Goal: Task Accomplishment & Management: Complete application form

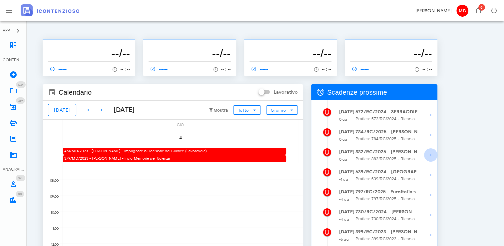
click at [431, 153] on icon "button" at bounding box center [431, 155] width 8 height 8
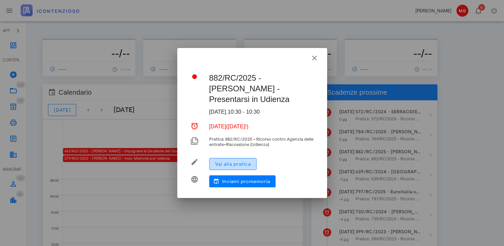
click at [224, 168] on button "Vai alla pratica" at bounding box center [232, 164] width 47 height 12
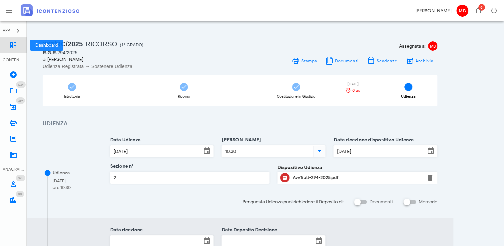
click at [13, 45] on icon at bounding box center [13, 45] width 8 height 8
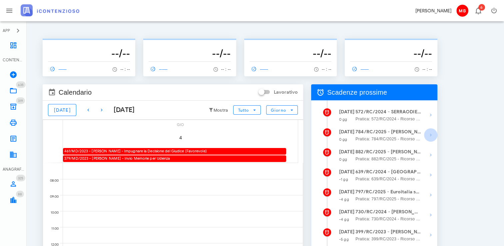
click at [429, 136] on icon "button" at bounding box center [431, 135] width 8 height 8
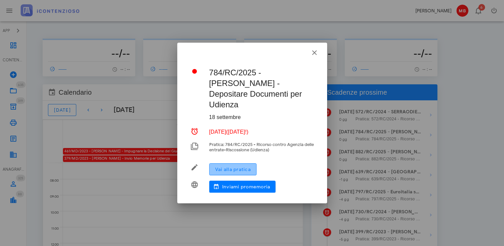
click at [230, 167] on span "Vai alla pratica" at bounding box center [233, 170] width 36 height 6
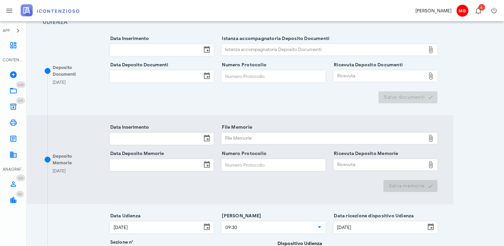
scroll to position [100, 0]
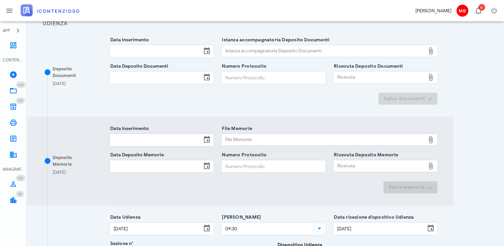
click at [145, 50] on input "Data Inserimento" at bounding box center [156, 51] width 92 height 11
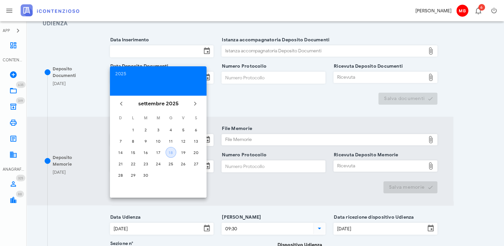
click at [168, 153] on div "18" at bounding box center [171, 152] width 10 height 5
type input "[DATE]"
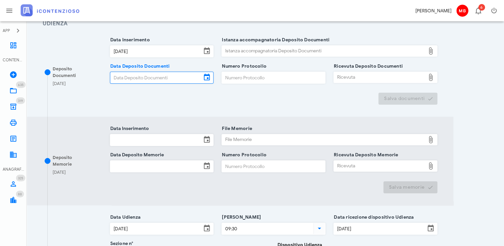
click at [152, 77] on input "Data Deposito Documenti" at bounding box center [156, 77] width 92 height 11
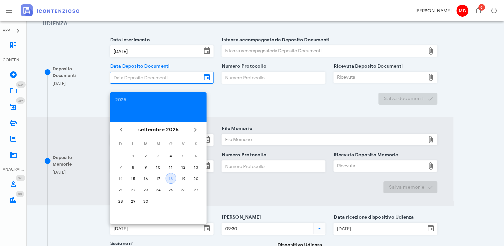
click at [168, 177] on div "18" at bounding box center [171, 178] width 10 height 5
type input "18/09/2025"
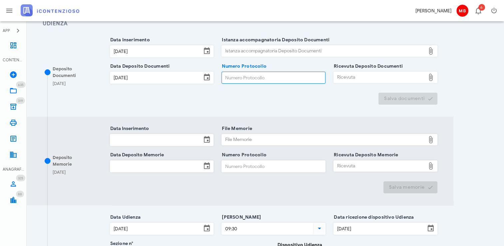
click at [232, 80] on input "Numero Protocollo" at bounding box center [273, 77] width 103 height 11
type input "33"
click at [242, 50] on div "Istanza accompagnatoria Deposito Documenti" at bounding box center [324, 51] width 204 height 11
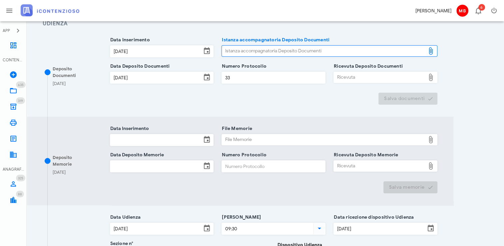
type input "C:\fakepath\NOTA_DI_DEPOSITO_D-3670122-2025.pdf"
click at [365, 78] on div "Ricevuta" at bounding box center [380, 77] width 92 height 11
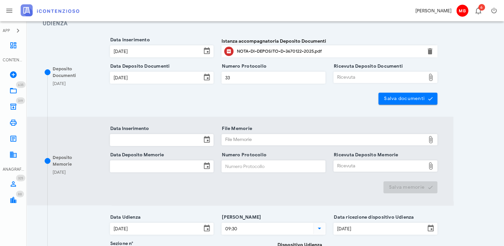
type input "C:\fakepath\NIR_D-3670122-2025.pdf"
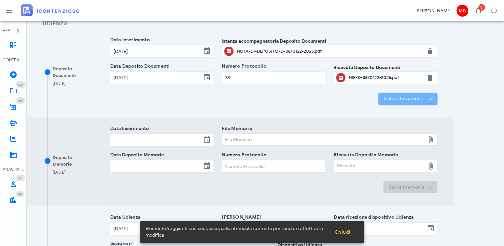
click at [405, 98] on span "Salva documenti" at bounding box center [408, 99] width 48 height 6
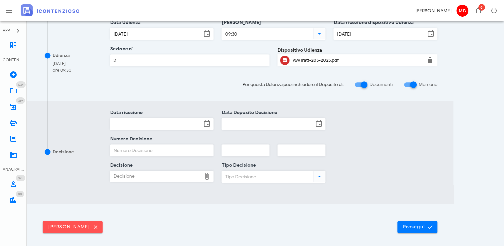
scroll to position [319, 0]
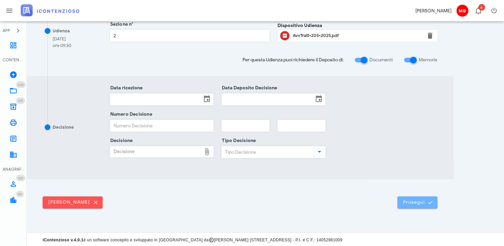
click at [421, 201] on span "Prosegui" at bounding box center [417, 202] width 29 height 6
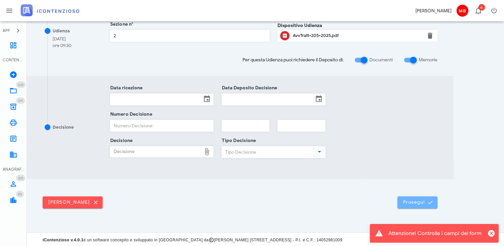
click at [417, 199] on span "Prosegui" at bounding box center [417, 202] width 29 height 6
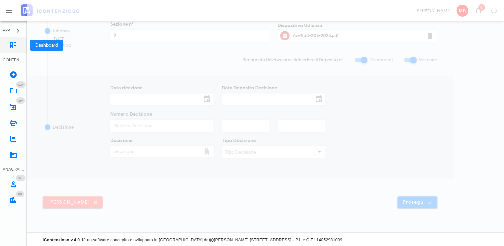
scroll to position [0, 0]
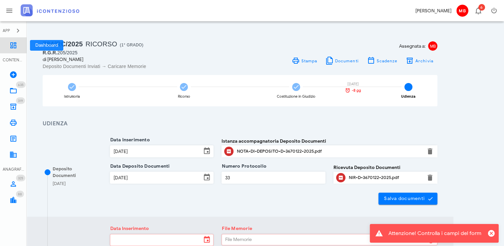
click at [15, 45] on icon at bounding box center [13, 45] width 8 height 8
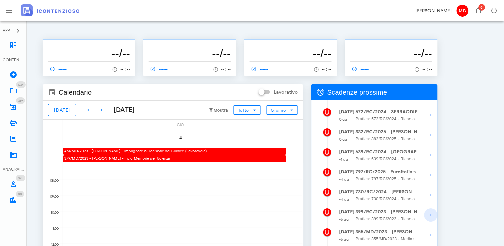
click at [431, 215] on icon "button" at bounding box center [431, 215] width 8 height 8
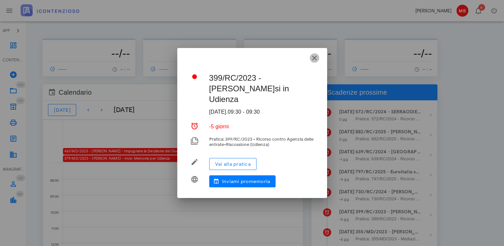
click at [315, 57] on icon "button" at bounding box center [315, 58] width 8 height 8
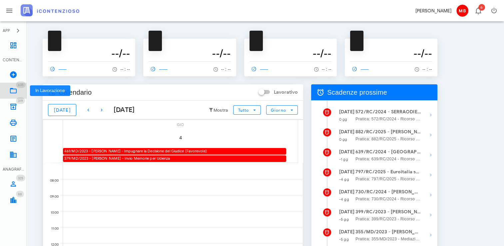
click at [21, 87] on span "635" at bounding box center [21, 84] width 10 height 7
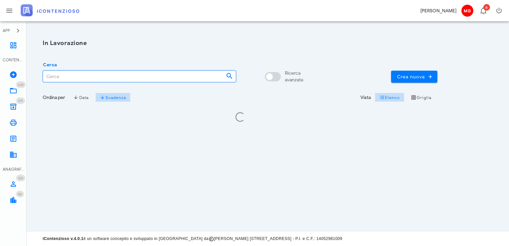
click at [106, 81] on input "Cerca" at bounding box center [132, 76] width 178 height 11
type input "2530"
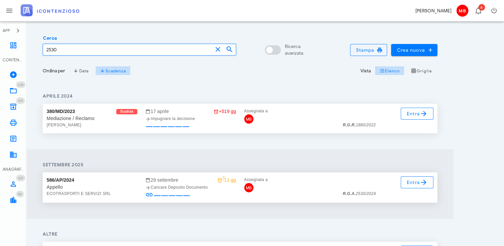
scroll to position [67, 0]
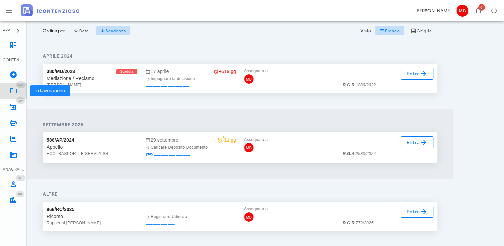
click at [17, 92] on icon at bounding box center [13, 91] width 8 height 8
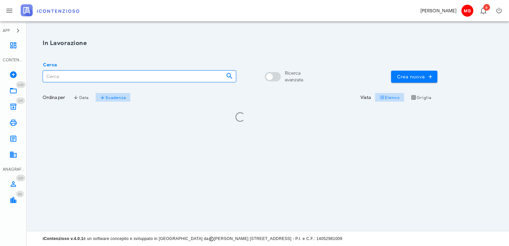
click at [64, 80] on input "Cerca" at bounding box center [132, 76] width 178 height 11
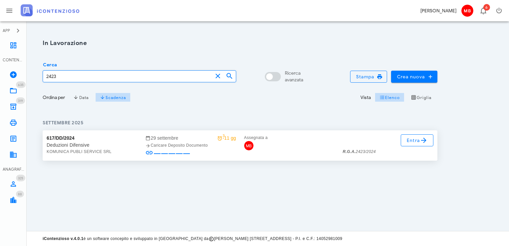
type input "2423"
